Goal: Task Accomplishment & Management: Manage account settings

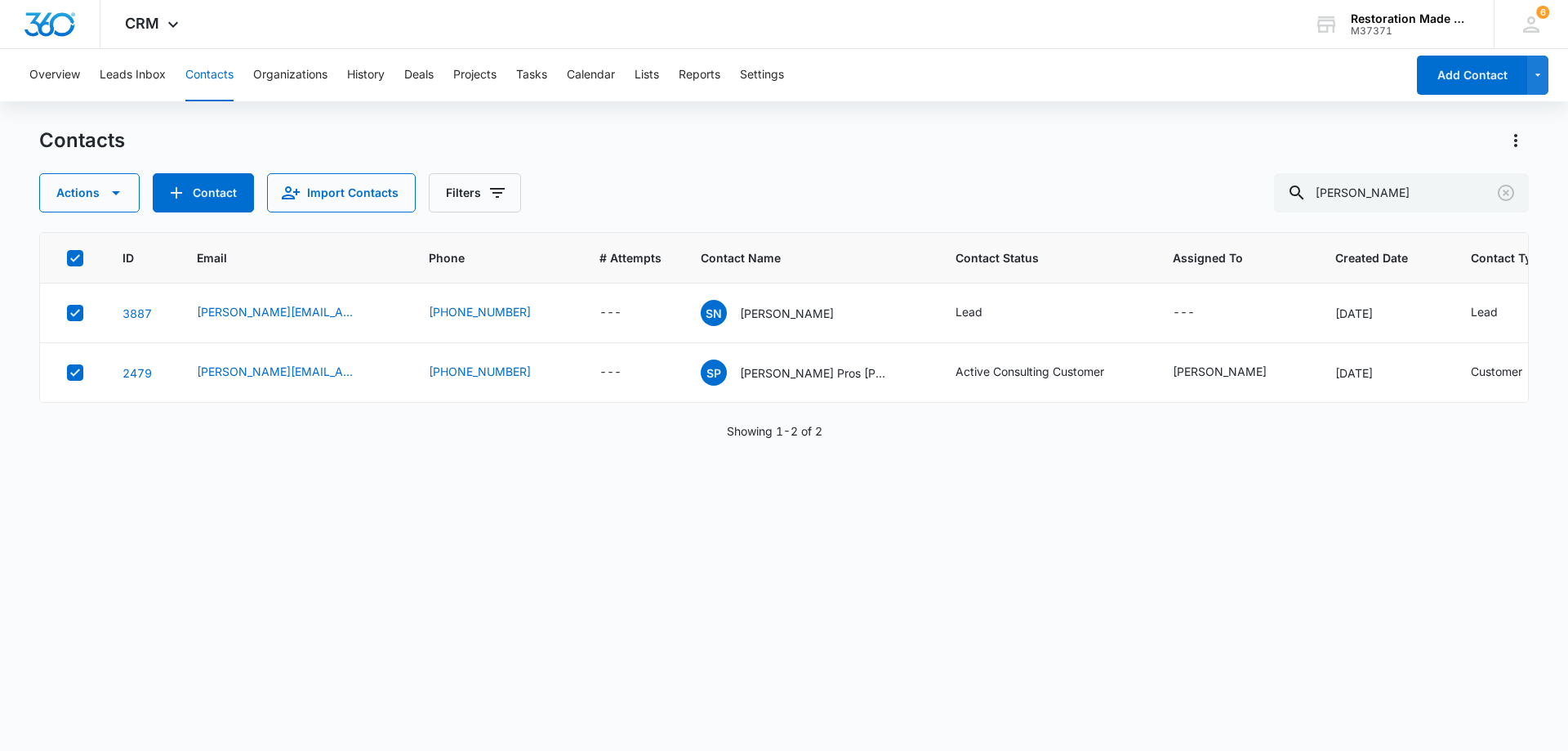
click at [555, 612] on div "ID Email Phone # Attempts Contact Name Contact Status Assigned To Created Date …" at bounding box center [784, 480] width 1490 height 498
click at [73, 313] on icon at bounding box center [74, 312] width 15 height 15
click at [67, 313] on input "checkbox" at bounding box center [67, 313] width 1 height 1
click at [76, 373] on icon at bounding box center [74, 372] width 9 height 8
click at [67, 373] on input "checkbox" at bounding box center [67, 373] width 1 height 1
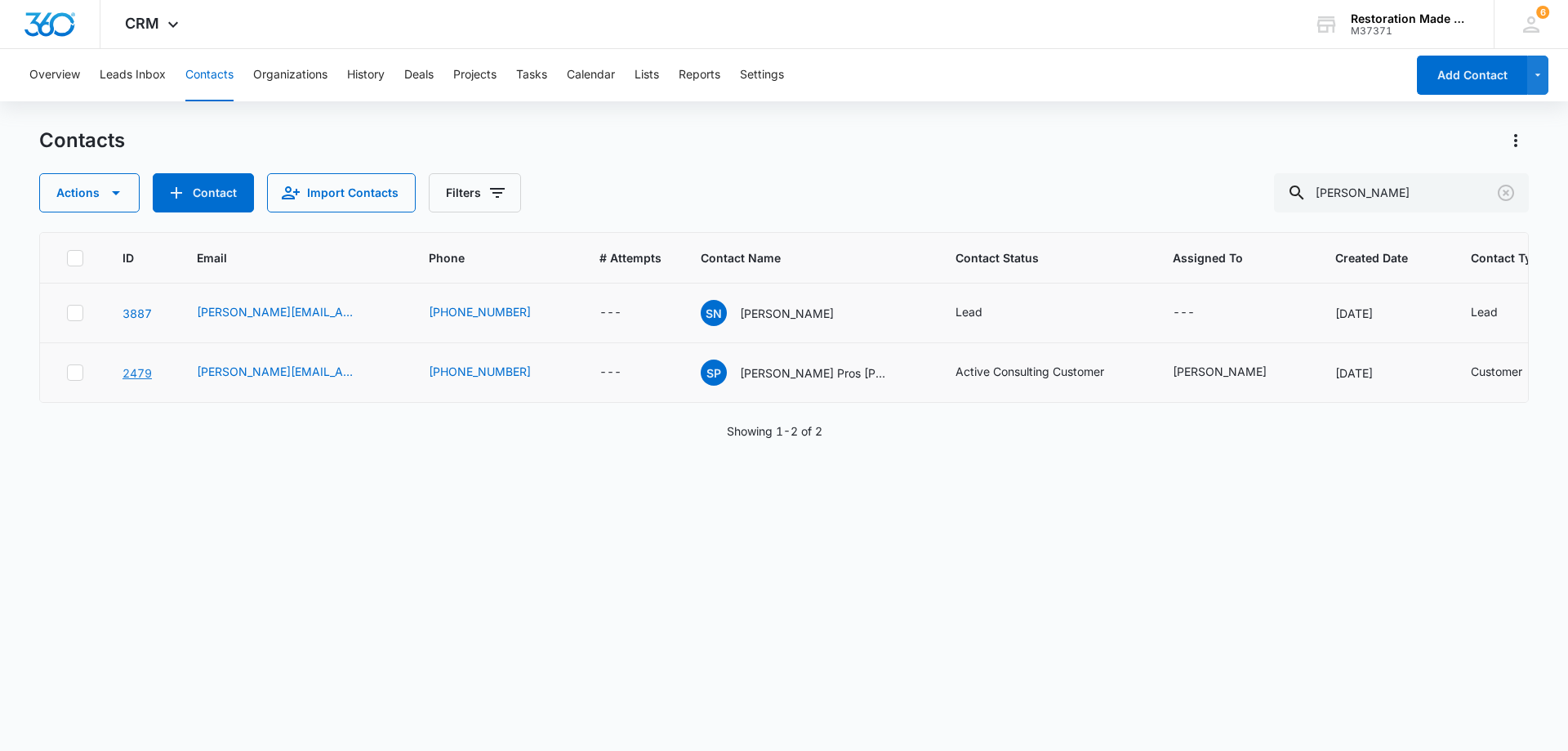
click at [137, 370] on link "2479" at bounding box center [137, 373] width 29 height 14
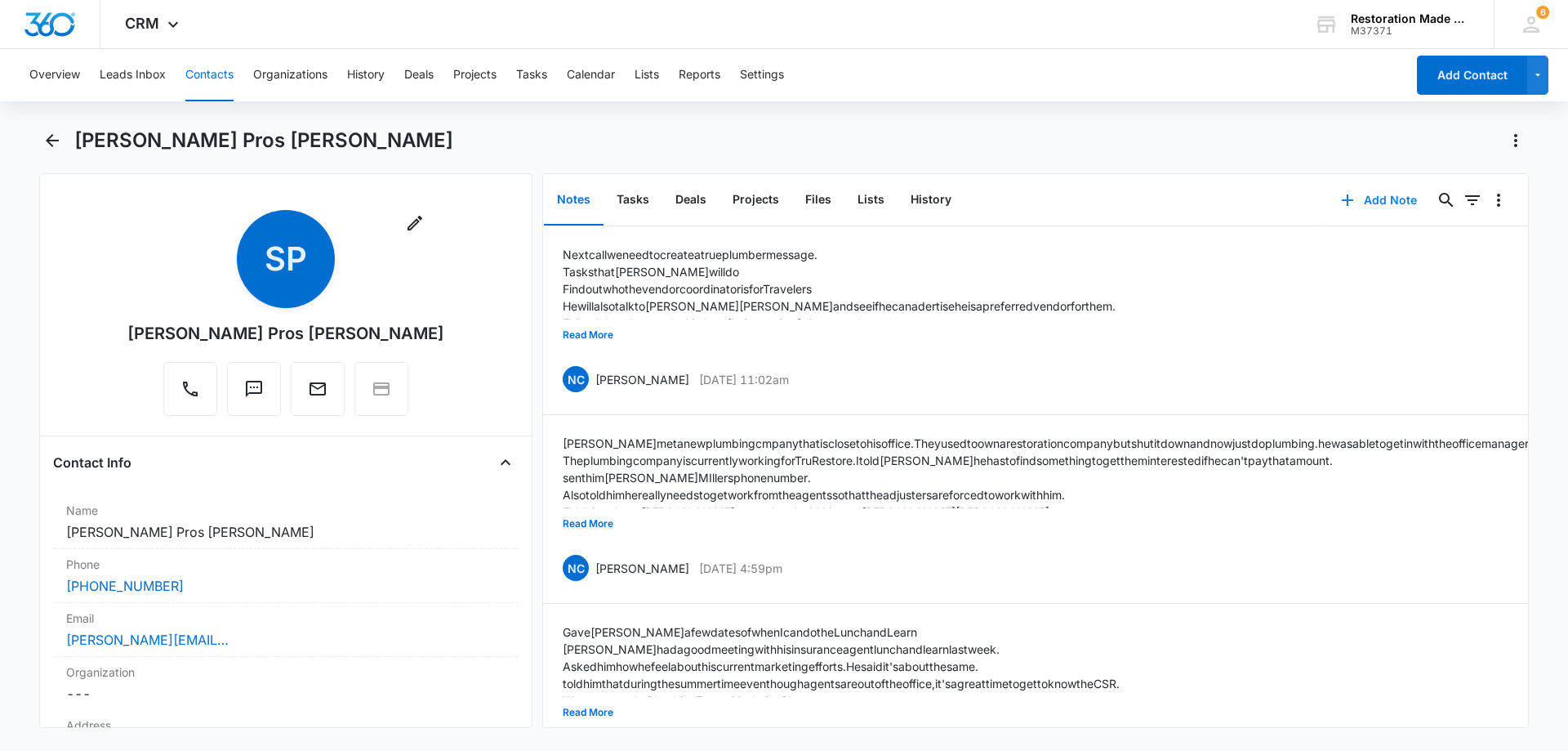
click at [1373, 198] on button "Add Note" at bounding box center [1379, 201] width 108 height 39
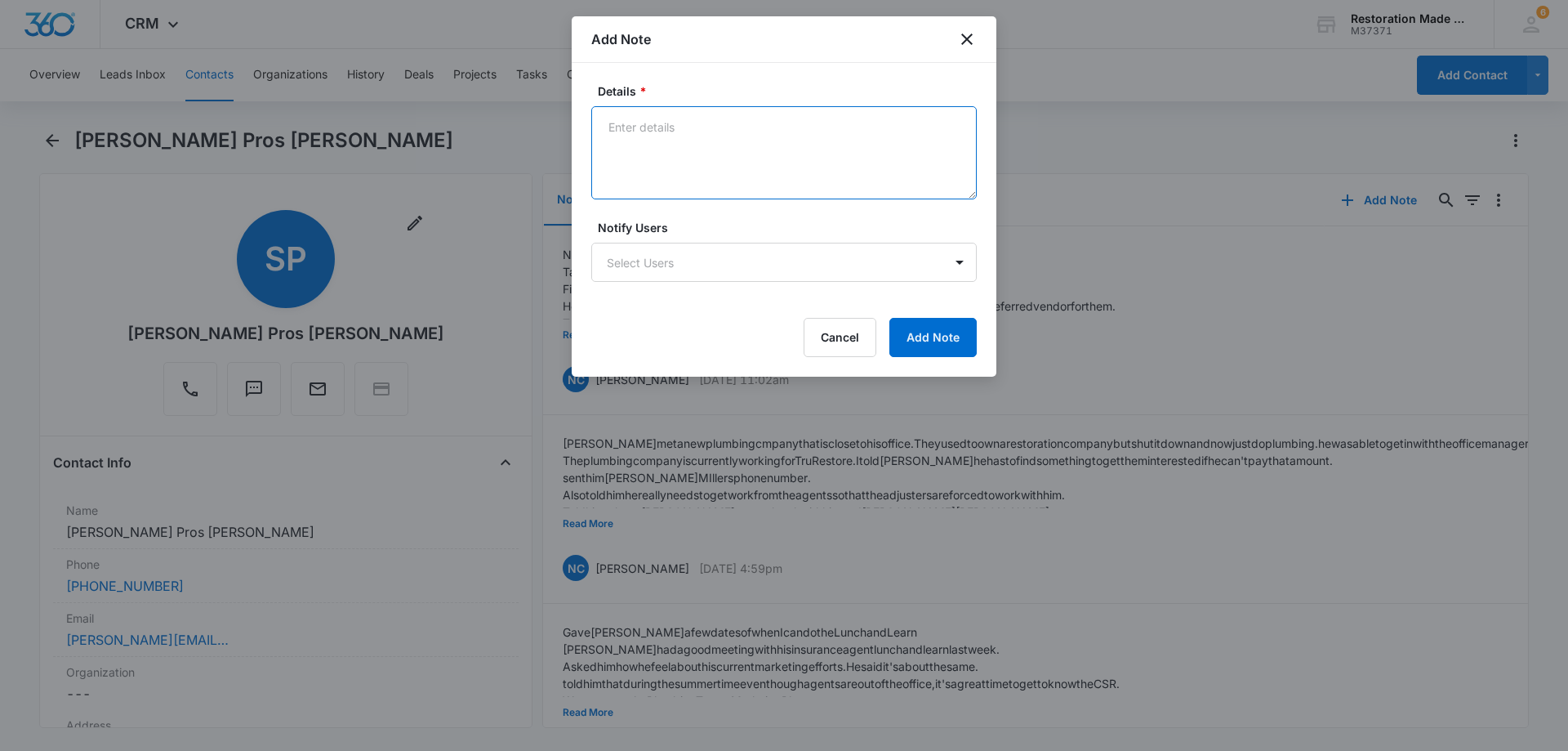
click at [665, 173] on textarea "Details *" at bounding box center [784, 152] width 386 height 93
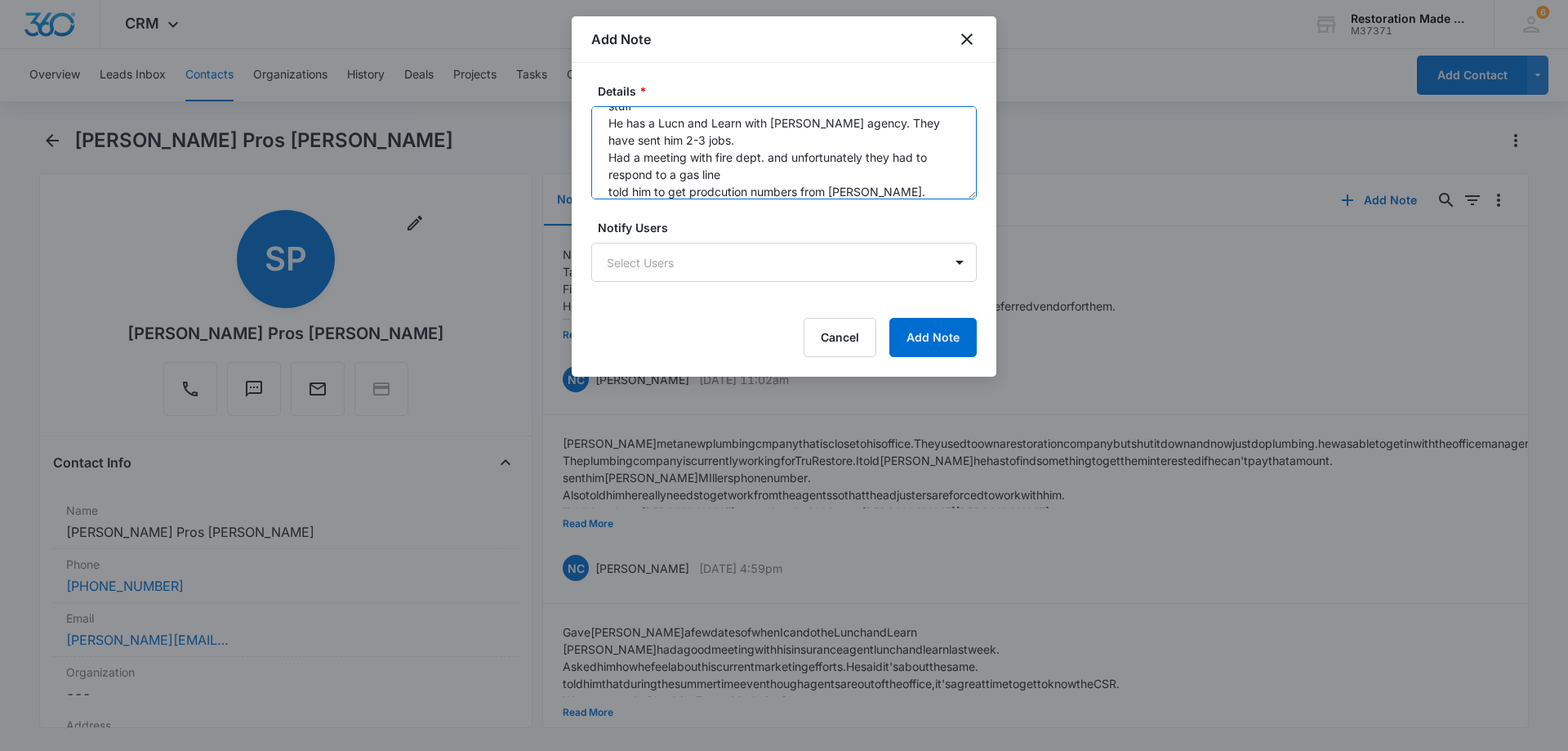
scroll to position [55, 0]
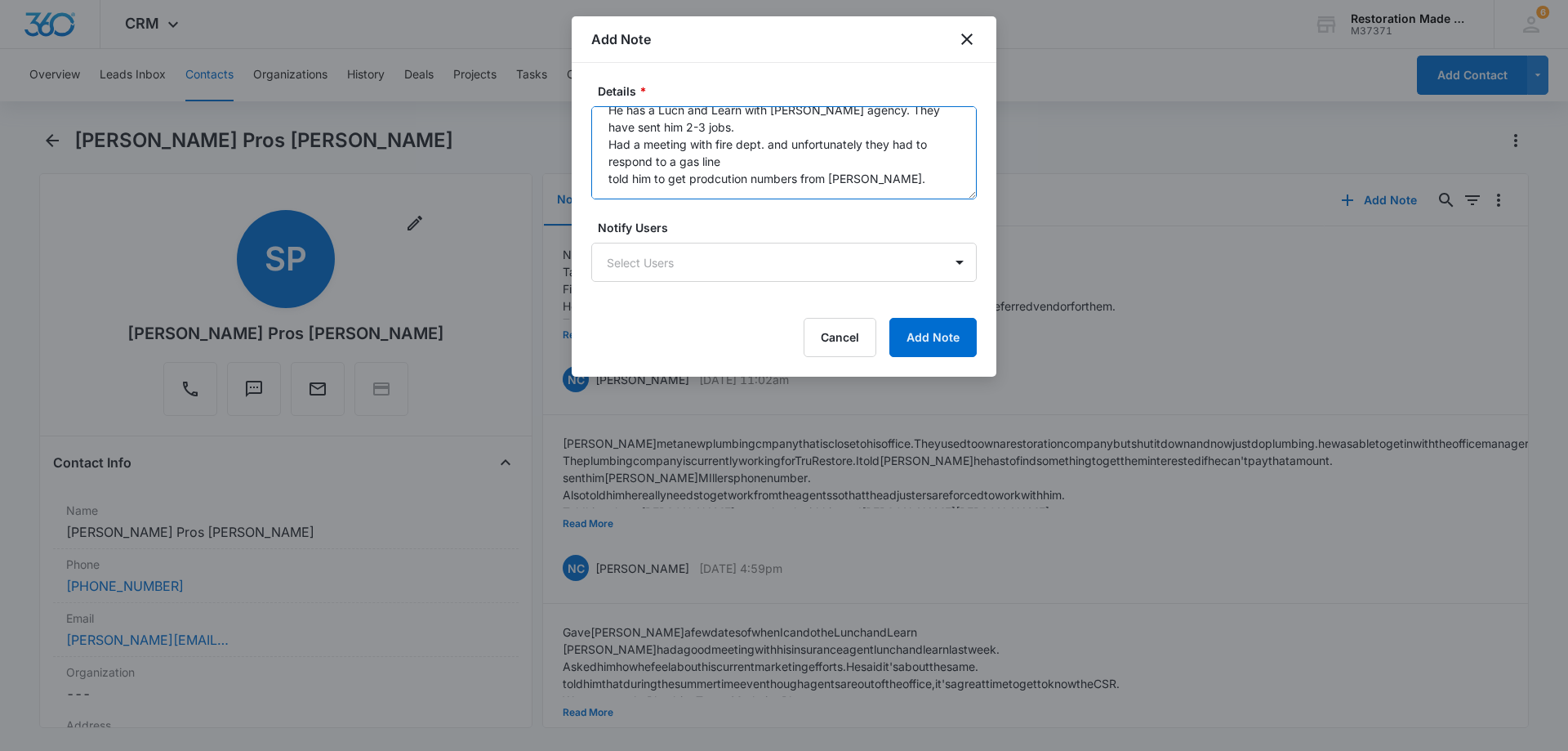
type textarea "Realized his GG account is down. He will find out if it's budget stuff He has a…"
